Goal: Information Seeking & Learning: Learn about a topic

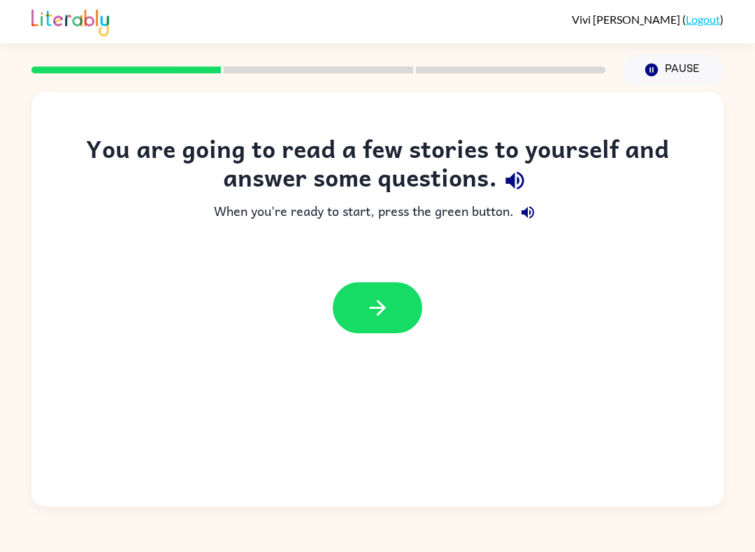
click at [391, 294] on button "button" at bounding box center [377, 307] width 89 height 51
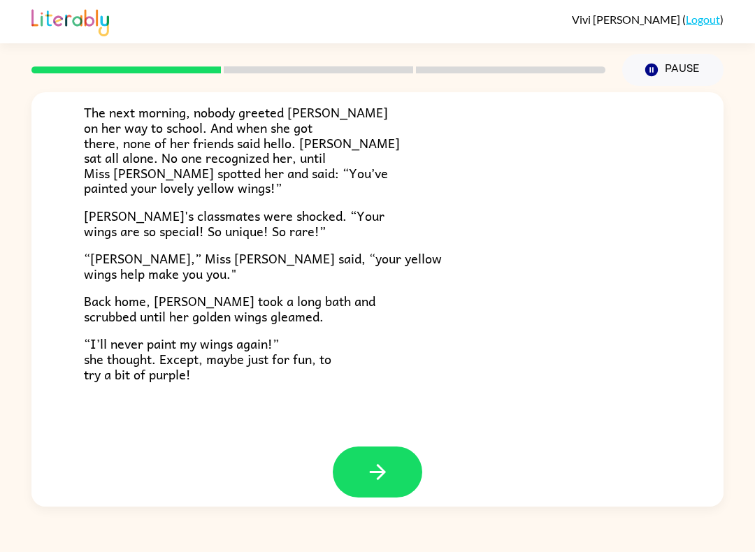
scroll to position [363, 0]
click at [390, 448] on button "button" at bounding box center [377, 472] width 89 height 51
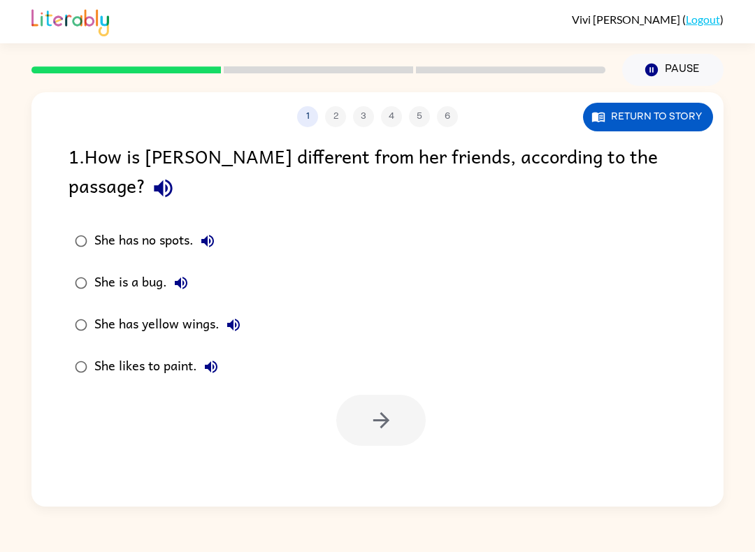
click at [172, 180] on icon "button" at bounding box center [163, 189] width 18 height 18
click at [216, 233] on icon "button" at bounding box center [207, 241] width 17 height 17
click at [176, 275] on icon "button" at bounding box center [181, 283] width 17 height 17
click at [238, 319] on icon "button" at bounding box center [233, 325] width 13 height 13
click at [204, 353] on button "She likes to paint." at bounding box center [211, 367] width 28 height 28
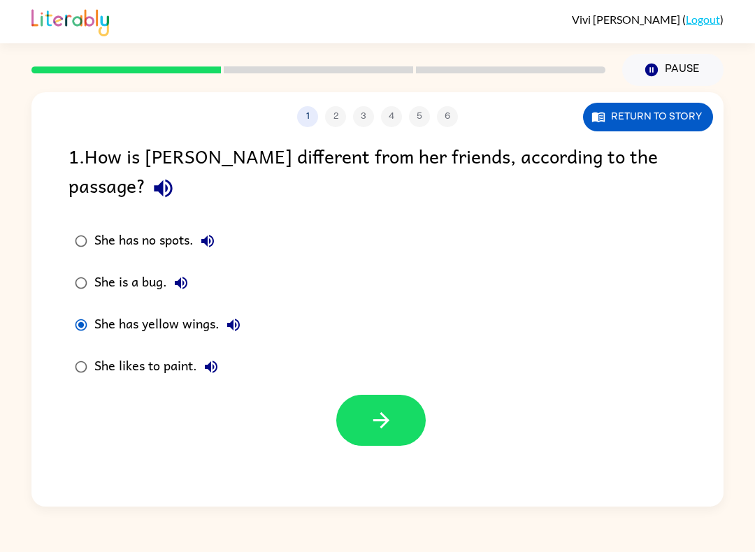
click at [385, 413] on icon "button" at bounding box center [381, 421] width 16 height 16
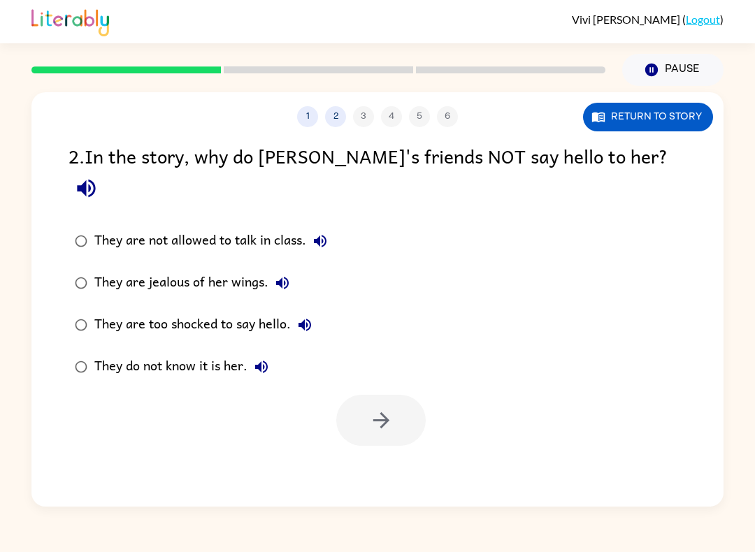
click at [99, 176] on icon "button" at bounding box center [86, 188] width 24 height 24
click at [321, 235] on icon "button" at bounding box center [320, 241] width 13 height 13
click at [285, 277] on icon "button" at bounding box center [282, 283] width 13 height 13
click at [311, 317] on icon "button" at bounding box center [304, 325] width 17 height 17
click at [256, 361] on icon "button" at bounding box center [261, 367] width 13 height 13
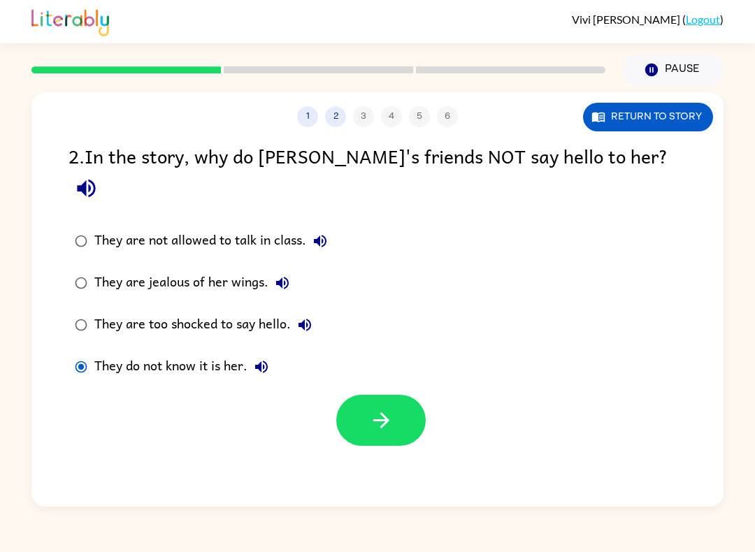
click at [372, 408] on icon "button" at bounding box center [381, 420] width 24 height 24
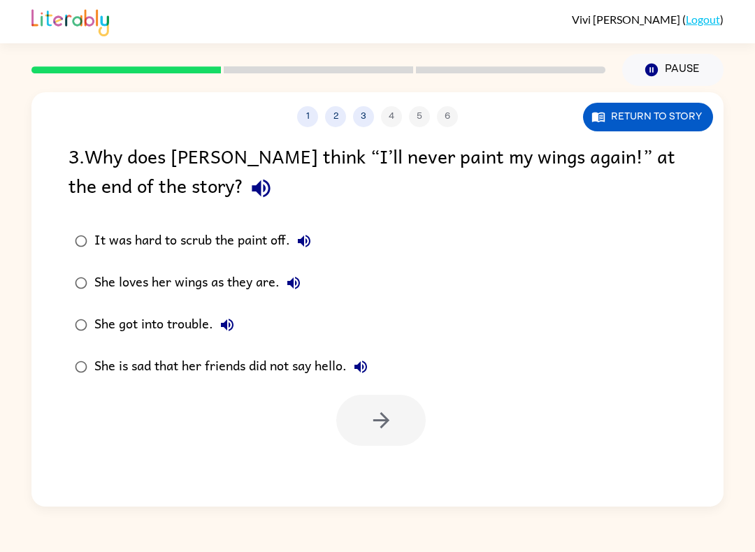
click at [249, 180] on icon "button" at bounding box center [261, 188] width 24 height 24
click at [308, 241] on icon "button" at bounding box center [304, 241] width 13 height 13
click at [285, 284] on button "She loves her wings as they are." at bounding box center [294, 283] width 28 height 28
click at [220, 329] on icon "button" at bounding box center [227, 325] width 17 height 17
click at [363, 359] on button "She is sad that her friends did not say hello." at bounding box center [361, 367] width 28 height 28
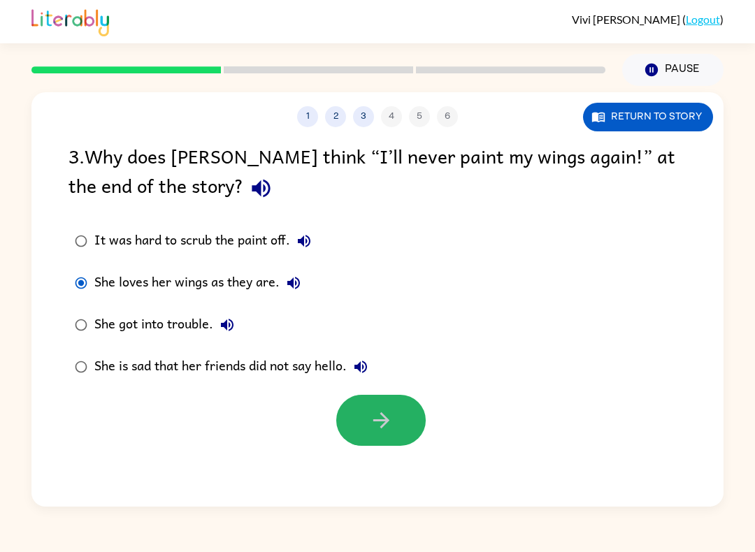
click at [385, 436] on button "button" at bounding box center [380, 420] width 89 height 51
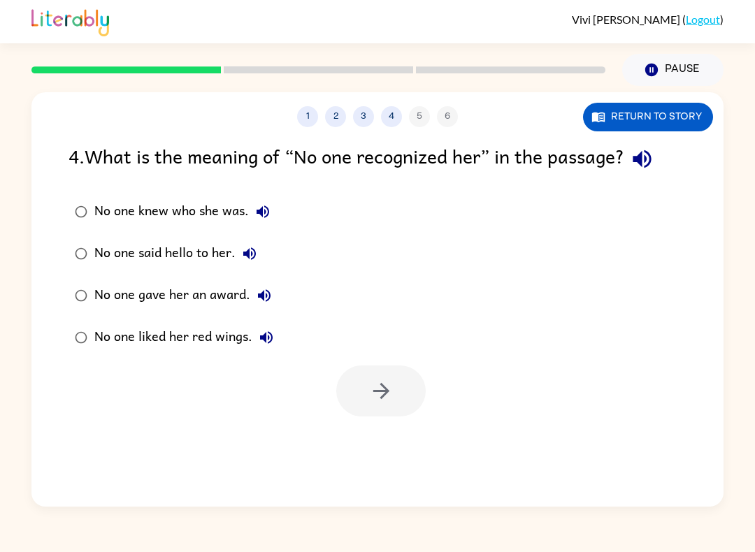
click at [643, 152] on icon "button" at bounding box center [642, 159] width 24 height 24
click at [267, 214] on icon "button" at bounding box center [263, 211] width 17 height 17
click at [253, 205] on button "No one knew who she was." at bounding box center [263, 212] width 28 height 28
click at [257, 203] on button "No one knew who she was." at bounding box center [263, 212] width 28 height 28
click at [389, 394] on icon "button" at bounding box center [381, 391] width 24 height 24
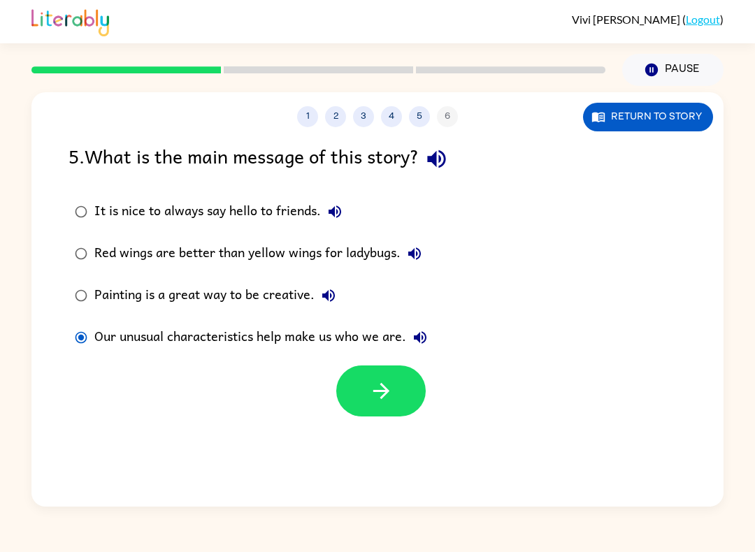
click at [381, 386] on icon "button" at bounding box center [381, 391] width 16 height 16
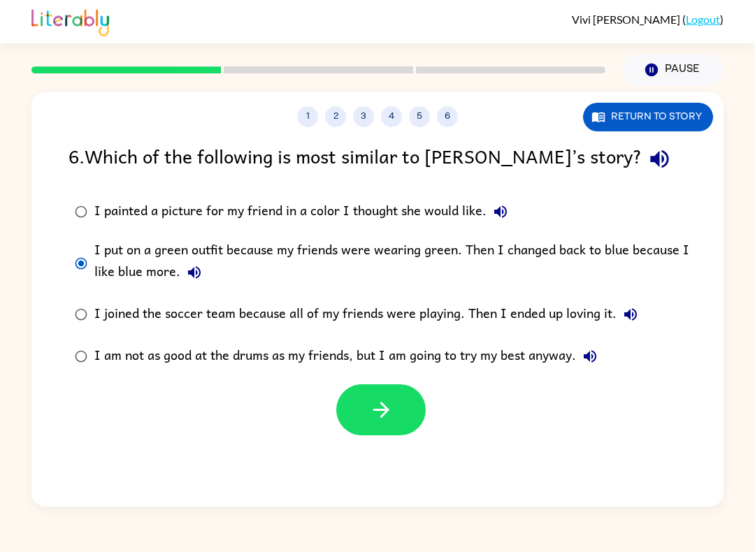
click at [382, 408] on icon "button" at bounding box center [381, 410] width 24 height 24
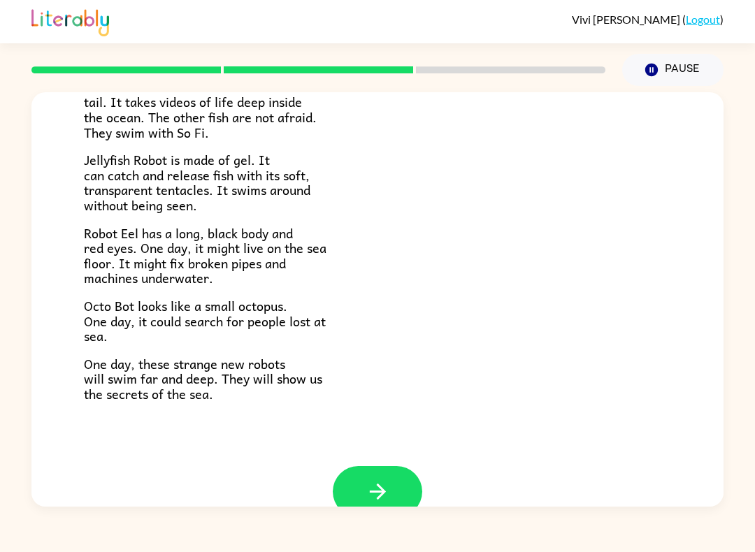
scroll to position [272, 0]
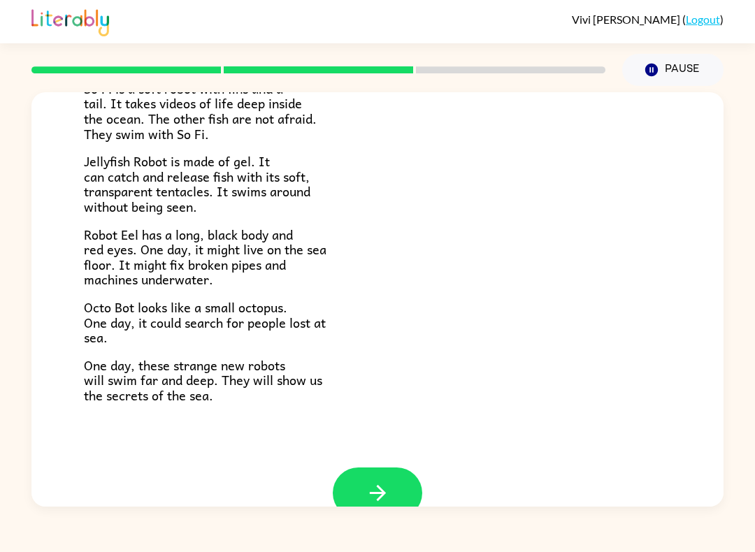
click at [355, 480] on button "button" at bounding box center [377, 493] width 89 height 51
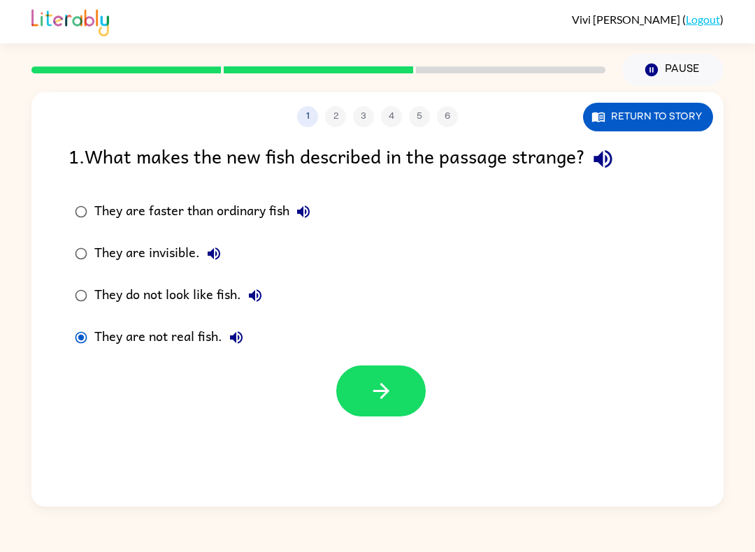
click at [379, 387] on icon "button" at bounding box center [381, 391] width 24 height 24
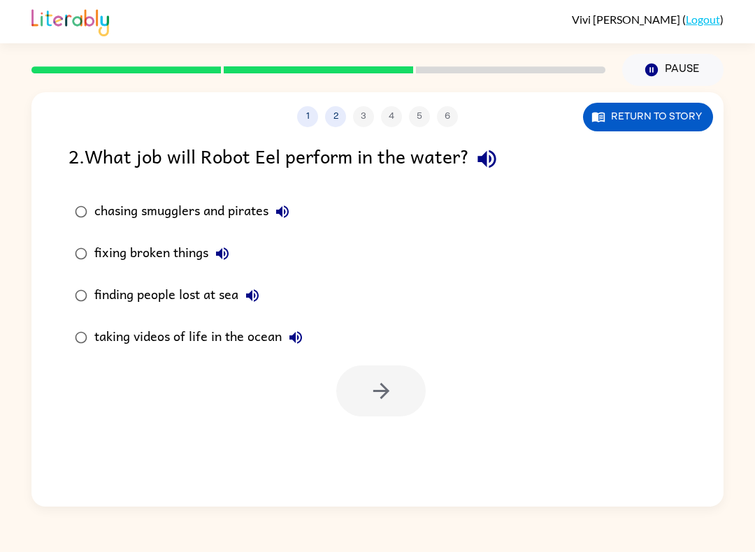
click at [647, 121] on button "Return to story" at bounding box center [648, 117] width 130 height 29
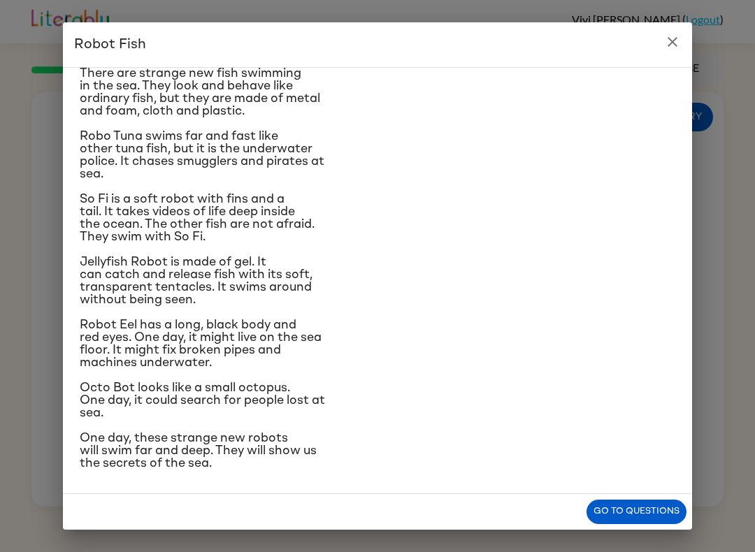
scroll to position [62, 0]
click at [642, 511] on button "Go to questions" at bounding box center [637, 512] width 100 height 24
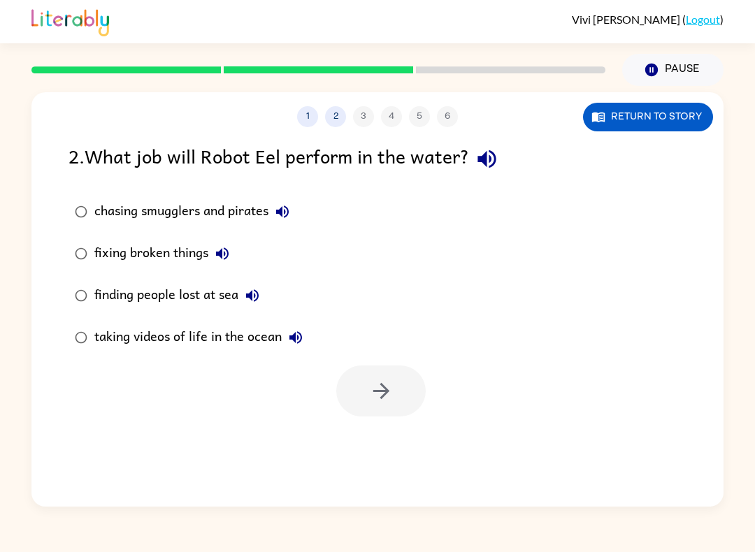
click at [62, 248] on label "fixing broken things" at bounding box center [189, 254] width 256 height 42
click at [366, 379] on button "button" at bounding box center [380, 391] width 89 height 51
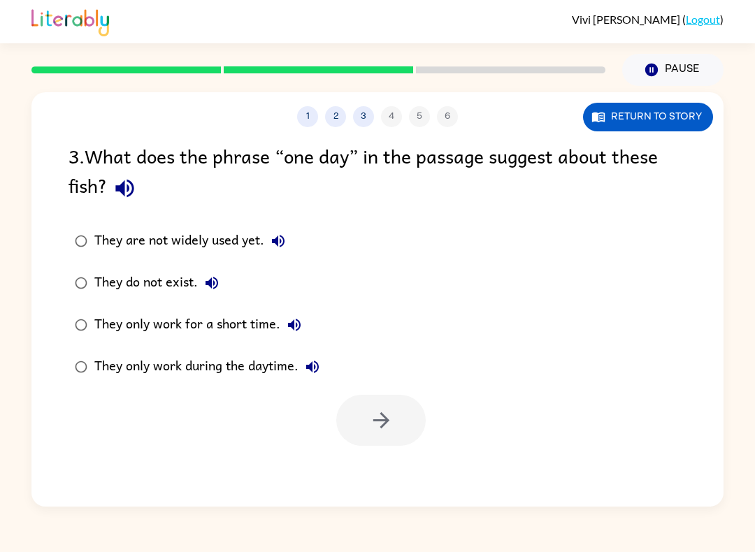
click at [661, 129] on button "Return to story" at bounding box center [648, 117] width 130 height 29
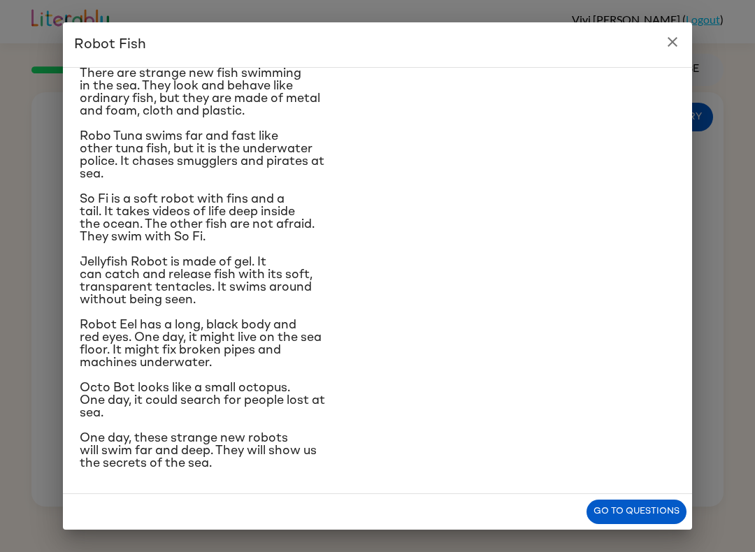
scroll to position [154, 0]
click at [664, 510] on button "Go to questions" at bounding box center [637, 512] width 100 height 24
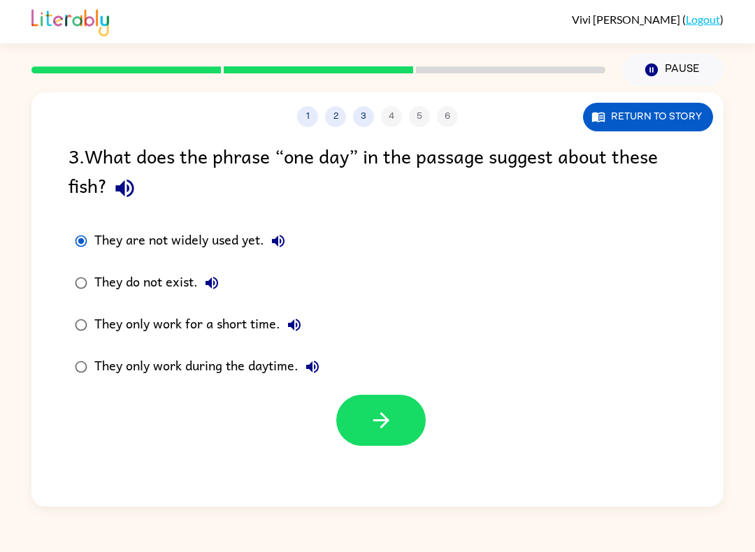
click at [371, 413] on icon "button" at bounding box center [381, 420] width 24 height 24
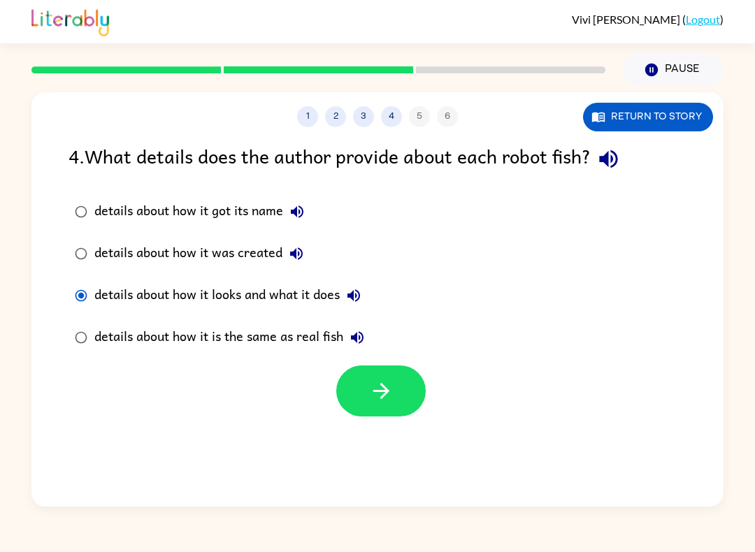
click at [387, 398] on icon "button" at bounding box center [381, 391] width 24 height 24
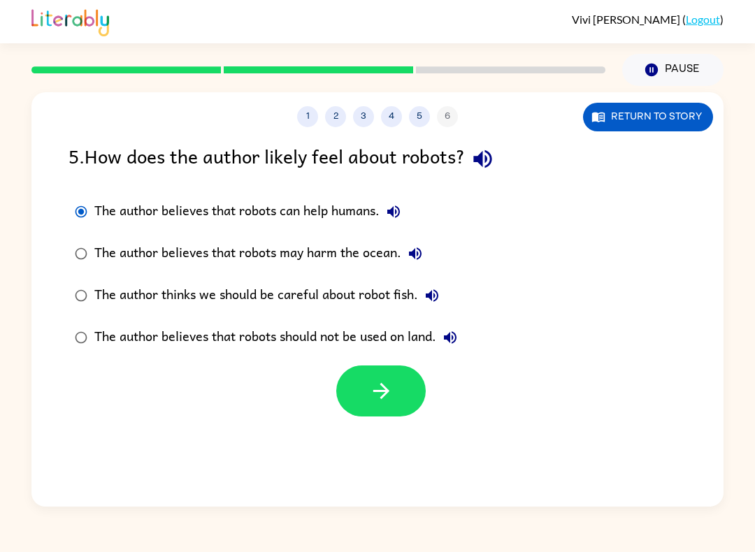
click at [378, 399] on icon "button" at bounding box center [381, 391] width 24 height 24
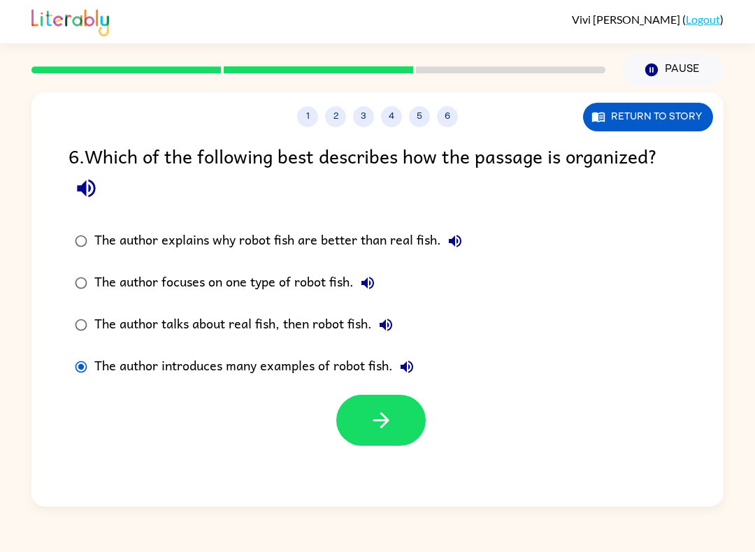
click at [389, 423] on icon "button" at bounding box center [381, 420] width 24 height 24
